Goal: Find contact information: Find contact information

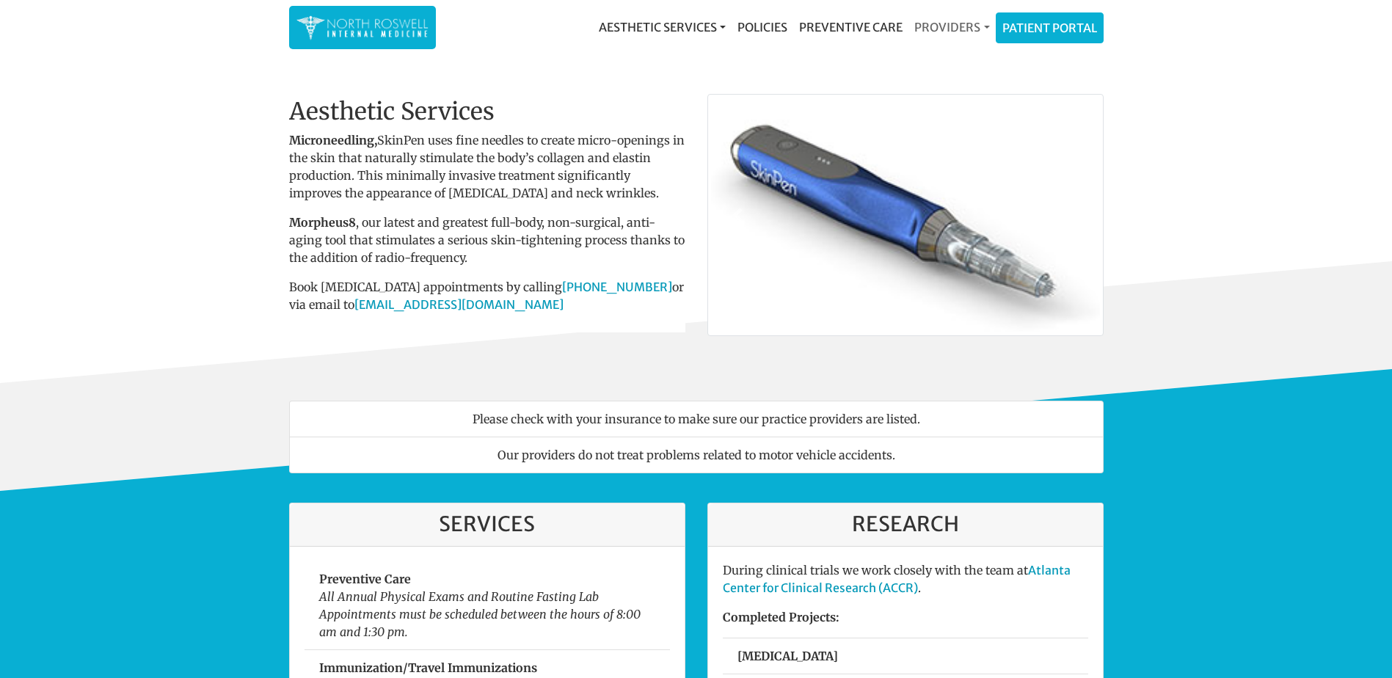
click at [935, 26] on link "Providers" at bounding box center [951, 26] width 87 height 29
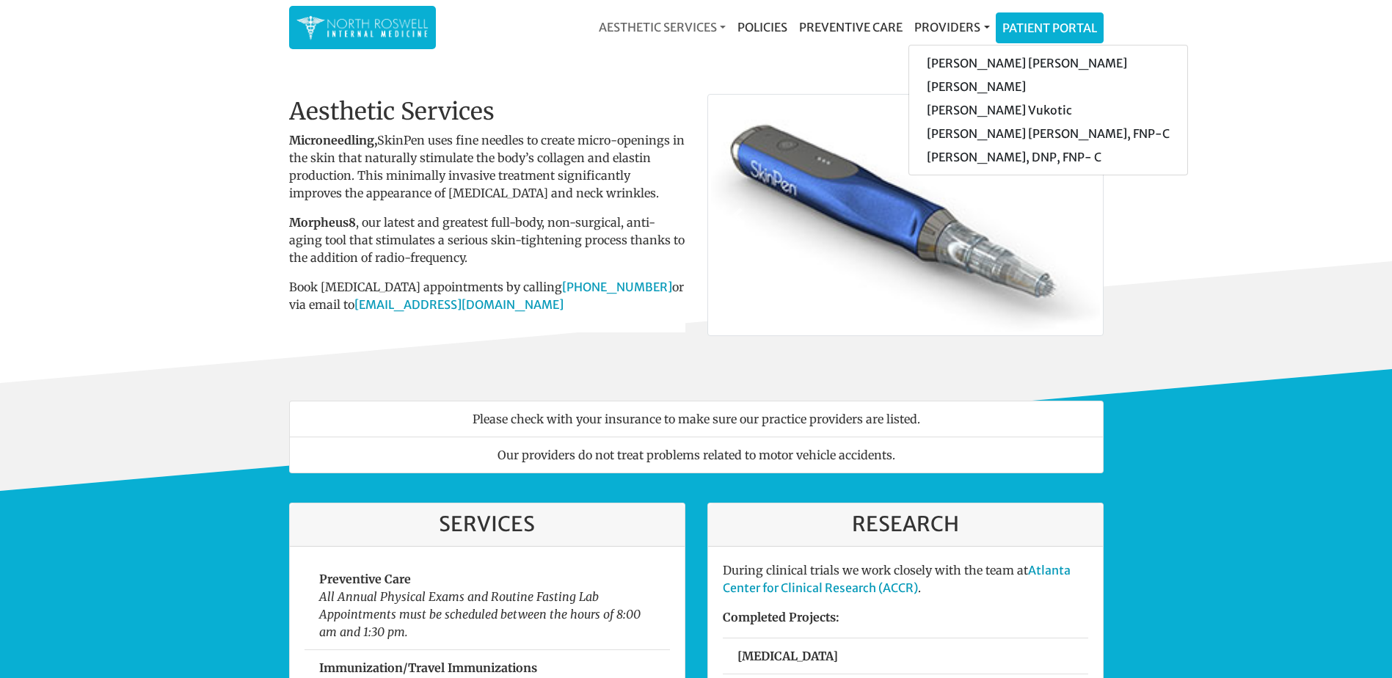
click at [693, 24] on link "Aesthetic Services" at bounding box center [662, 26] width 139 height 29
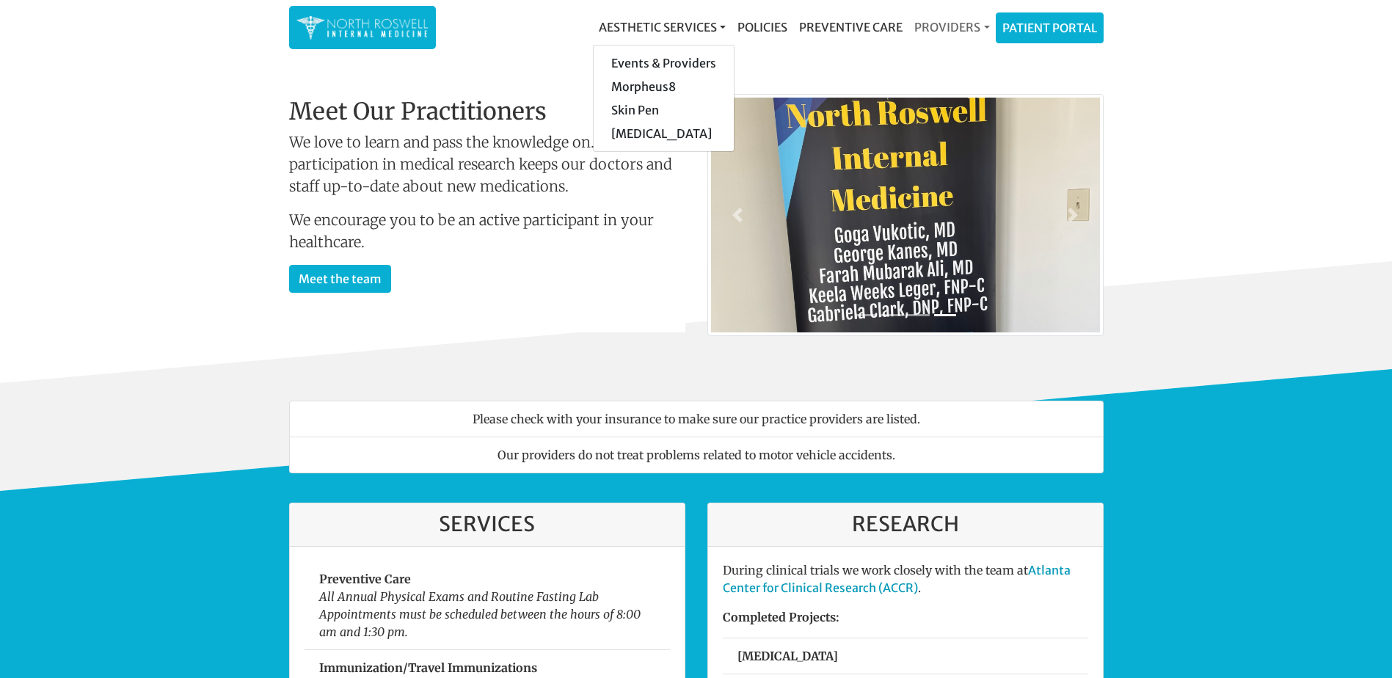
click at [957, 32] on link "Providers" at bounding box center [951, 26] width 87 height 29
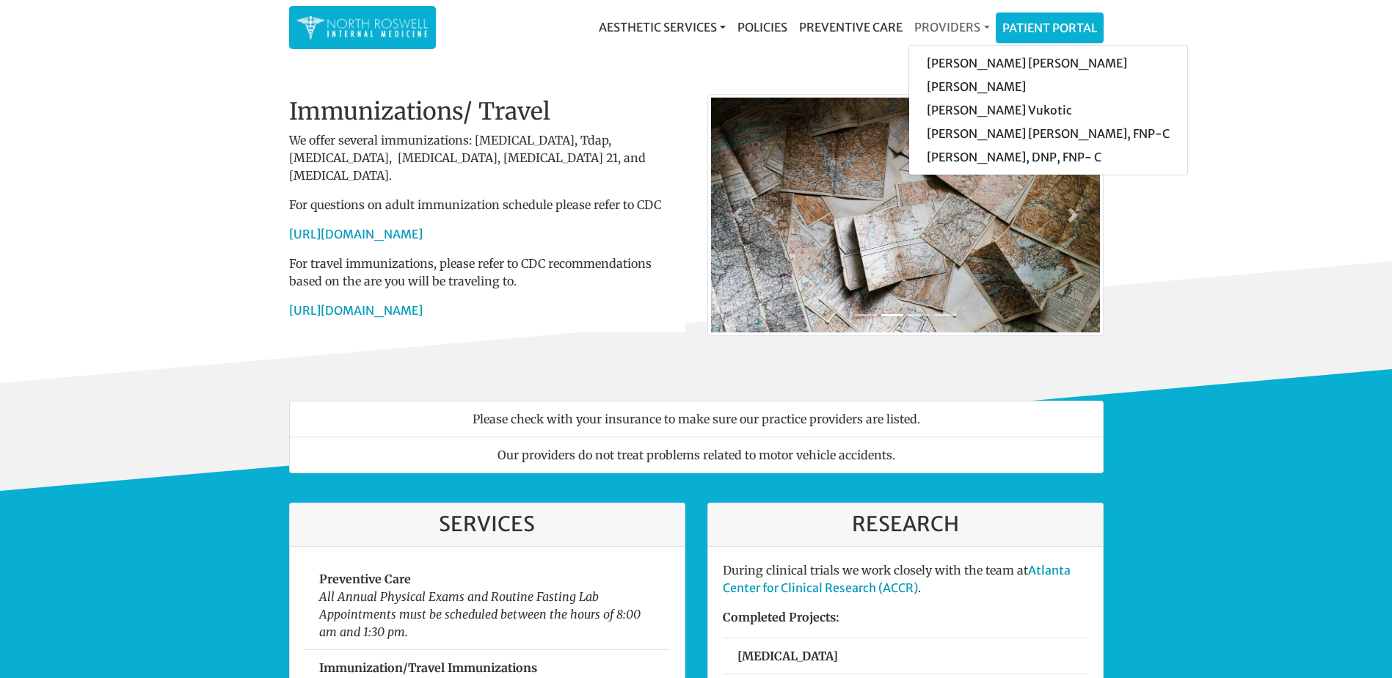
click at [930, 24] on link "Providers" at bounding box center [951, 26] width 87 height 29
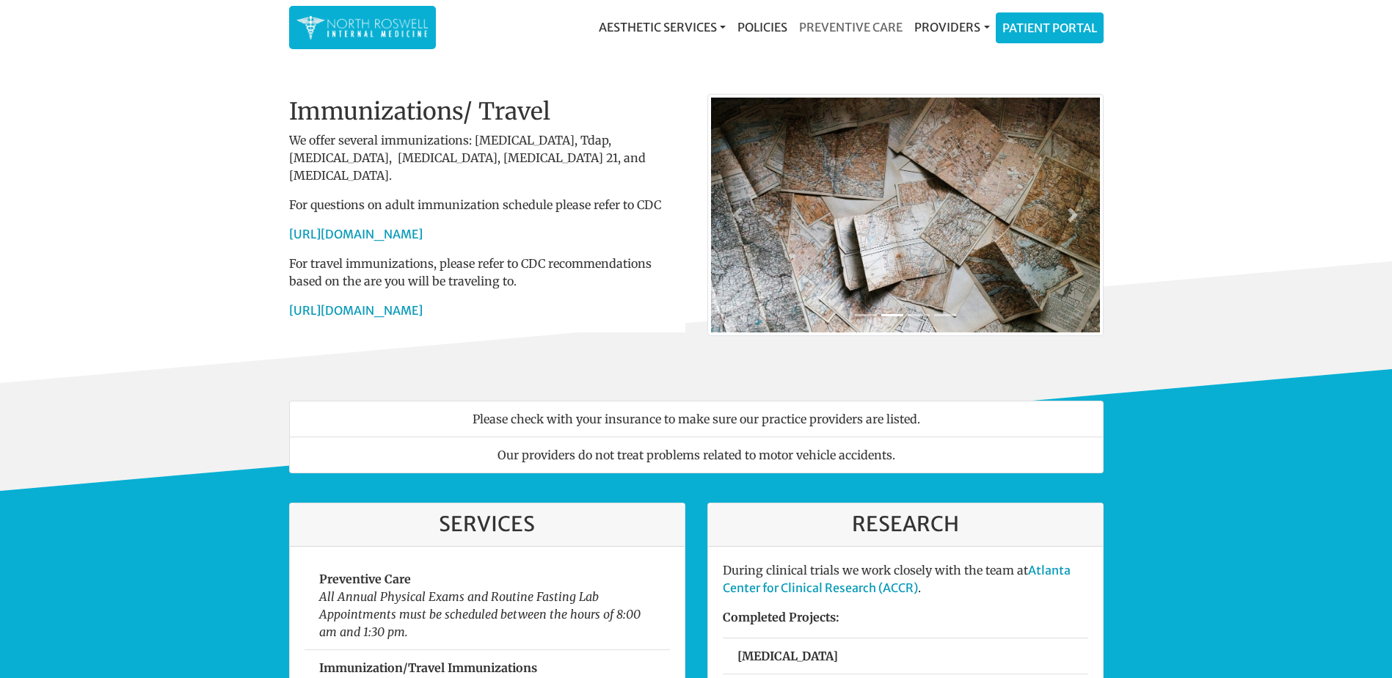
click at [852, 27] on link "Preventive Care" at bounding box center [850, 26] width 115 height 29
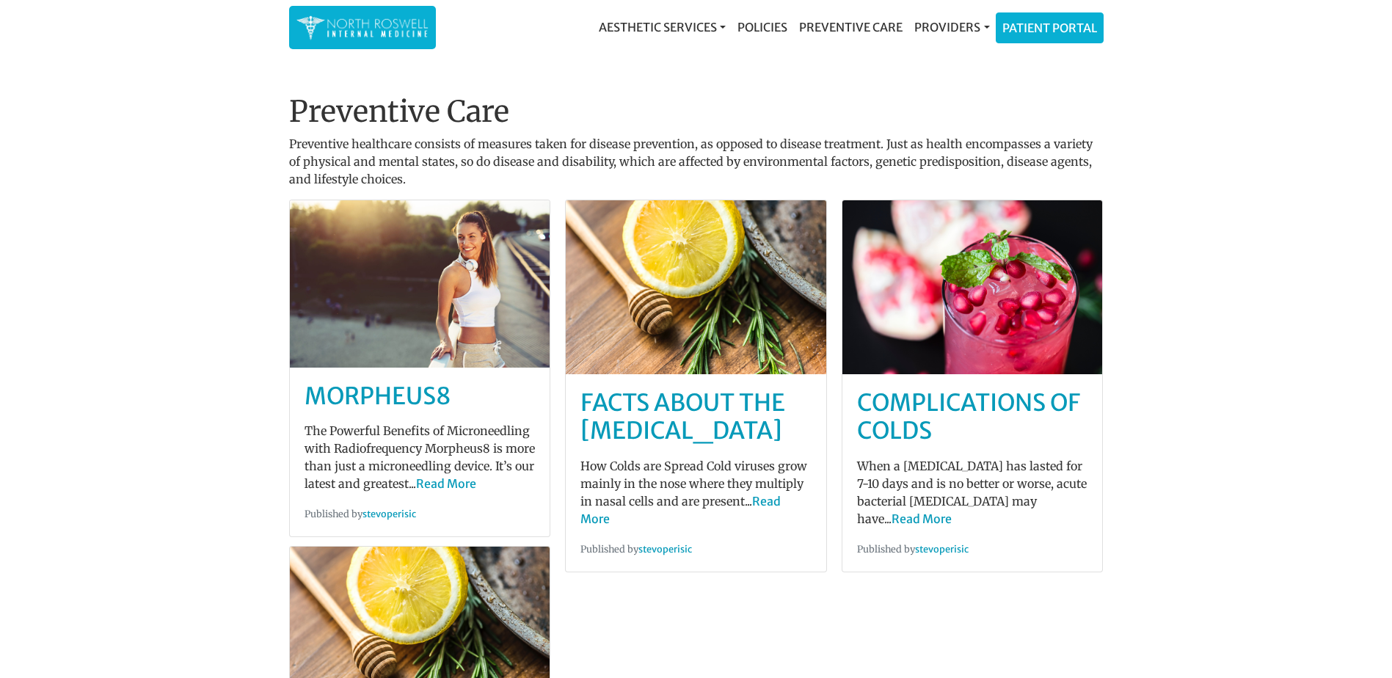
click at [343, 29] on img at bounding box center [362, 27] width 132 height 29
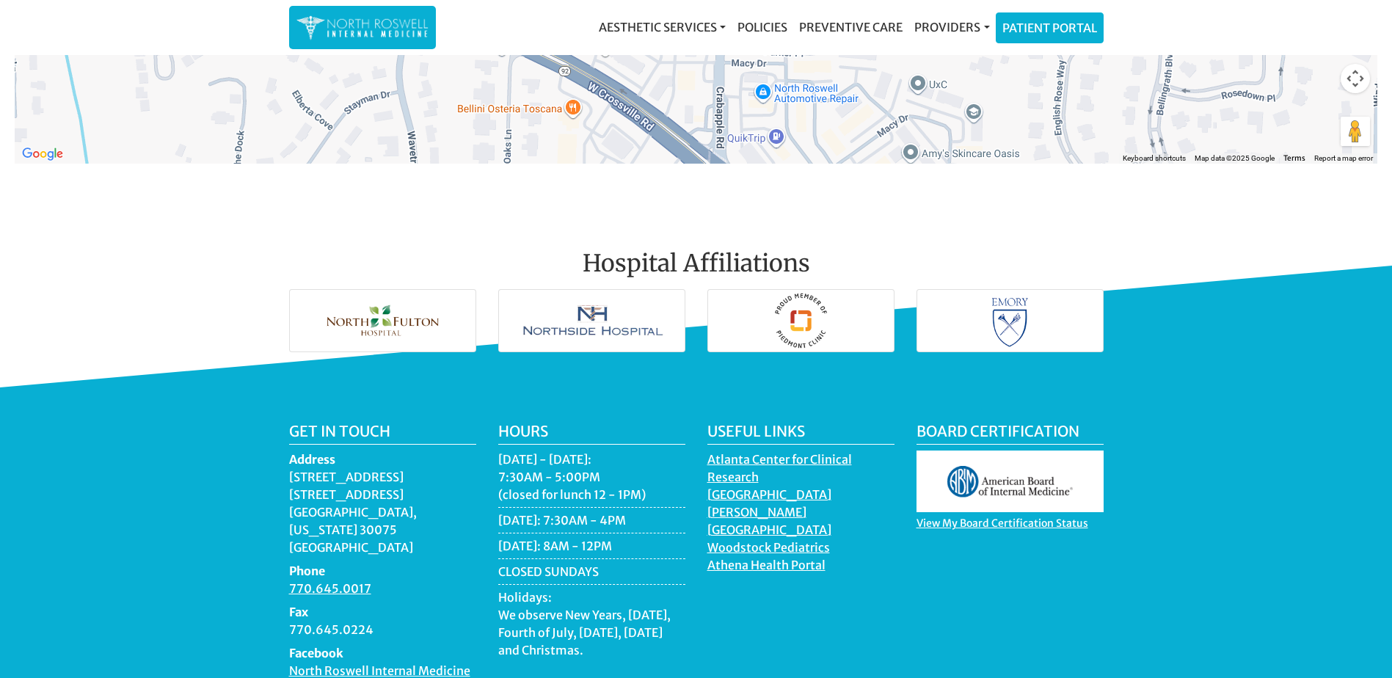
scroll to position [2070, 0]
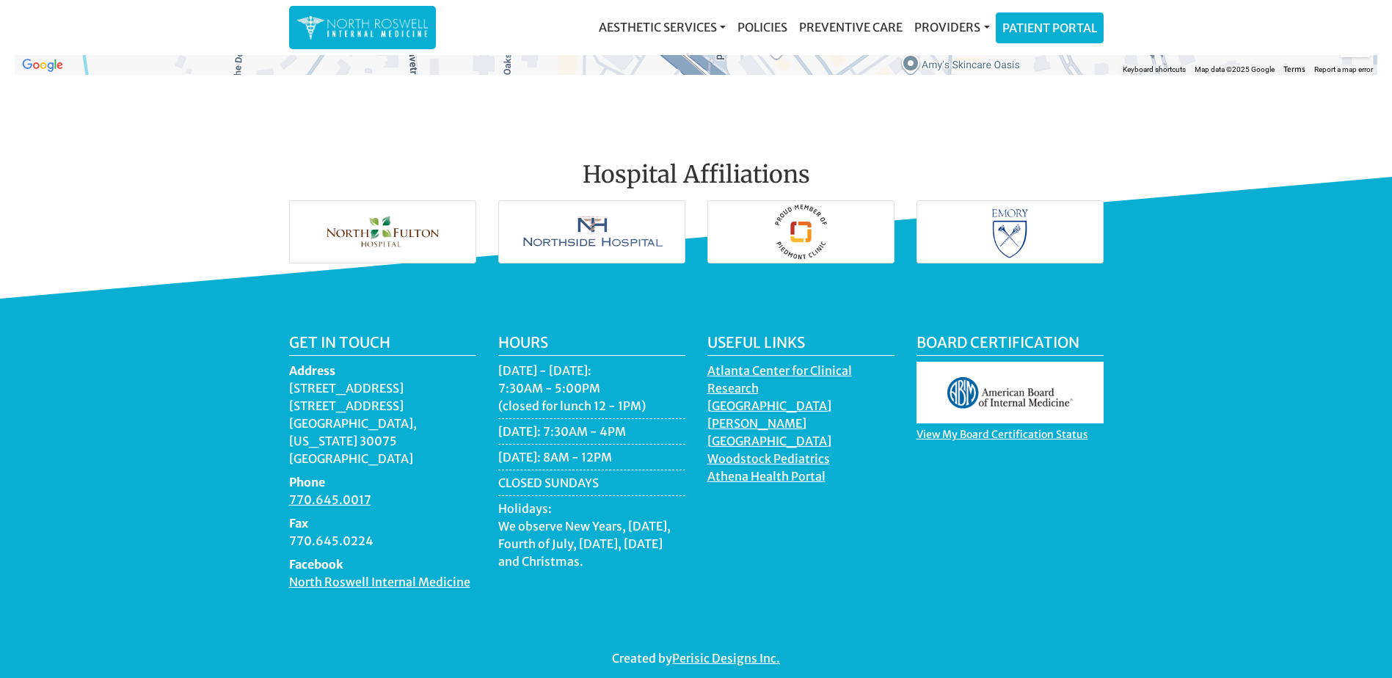
click at [367, 420] on dd "11050 Crabapple Road Building A, Suite 104B Roswell, Georgia 30075 USA" at bounding box center [382, 423] width 187 height 88
